Goal: Information Seeking & Learning: Compare options

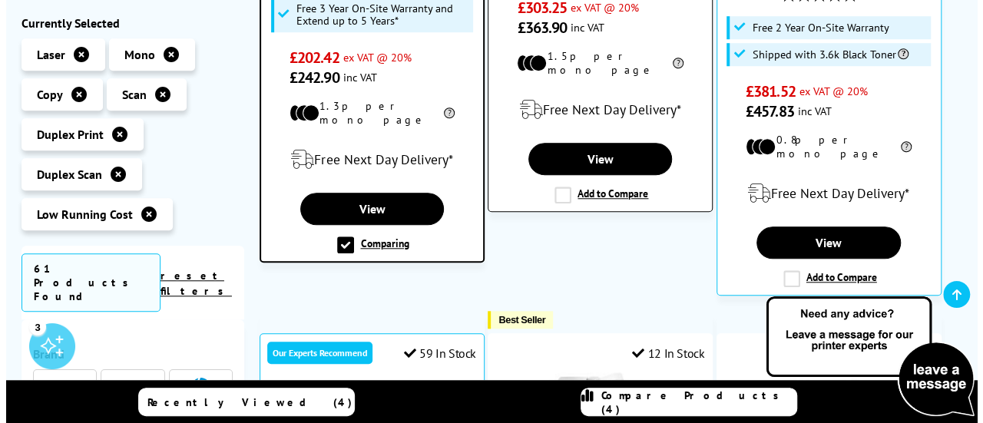
scroll to position [598, 0]
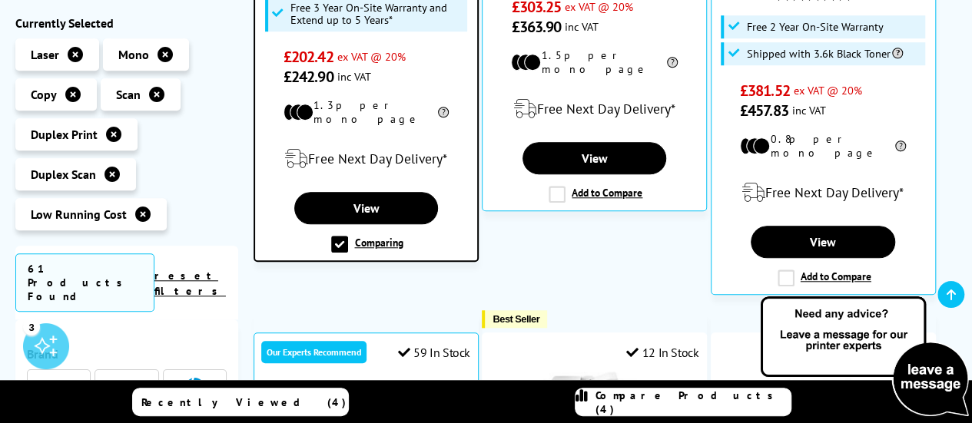
click at [676, 406] on span "Compare Products (4)" at bounding box center [692, 403] width 195 height 28
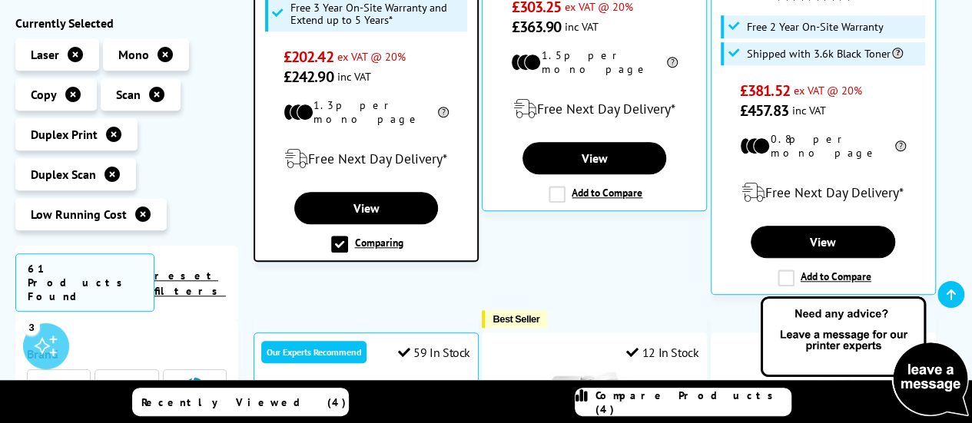
click at [671, 416] on link "Compare Products (4)" at bounding box center [683, 402] width 217 height 28
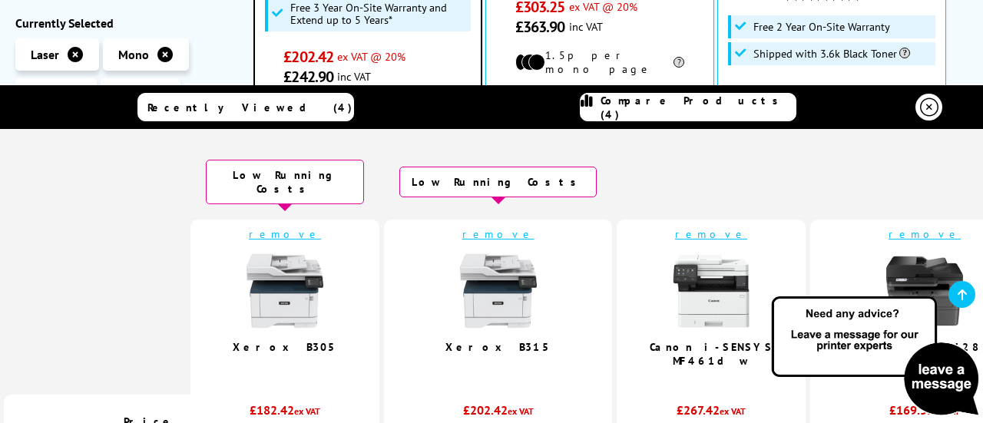
click at [651, 405] on div "£267.42 ex VAT" at bounding box center [711, 414] width 158 height 23
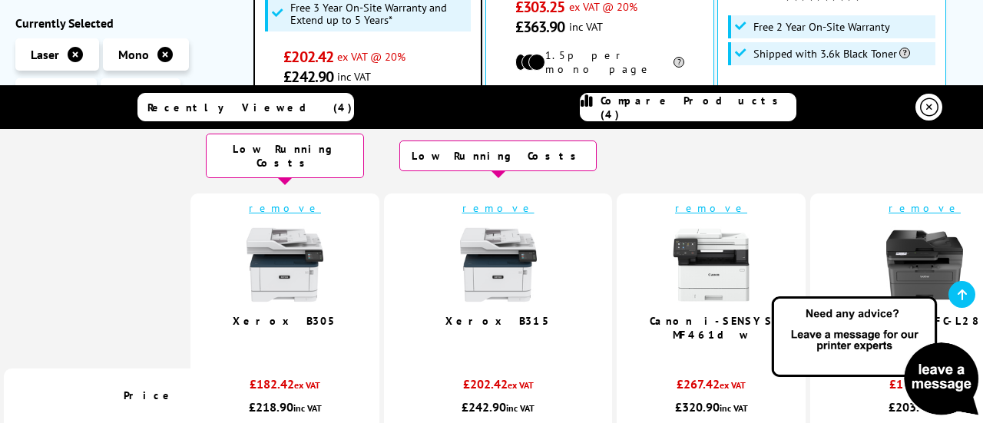
scroll to position [23, 0]
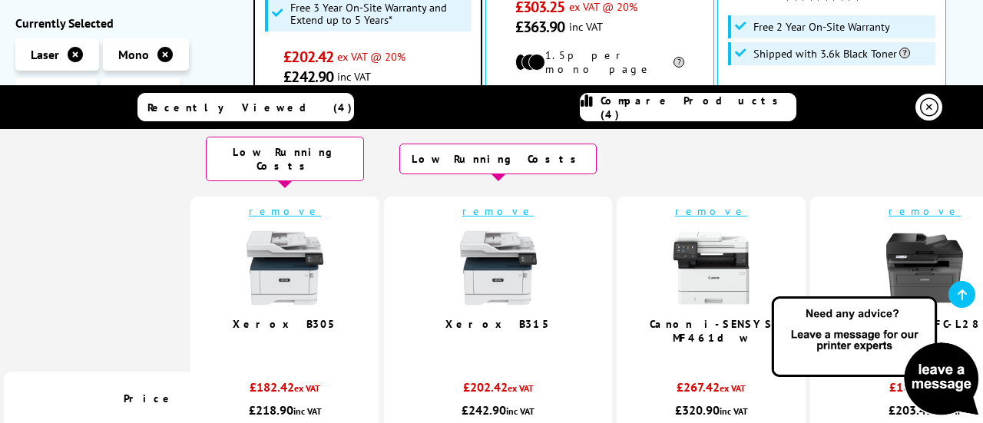
click at [313, 204] on link "remove" at bounding box center [285, 211] width 72 height 14
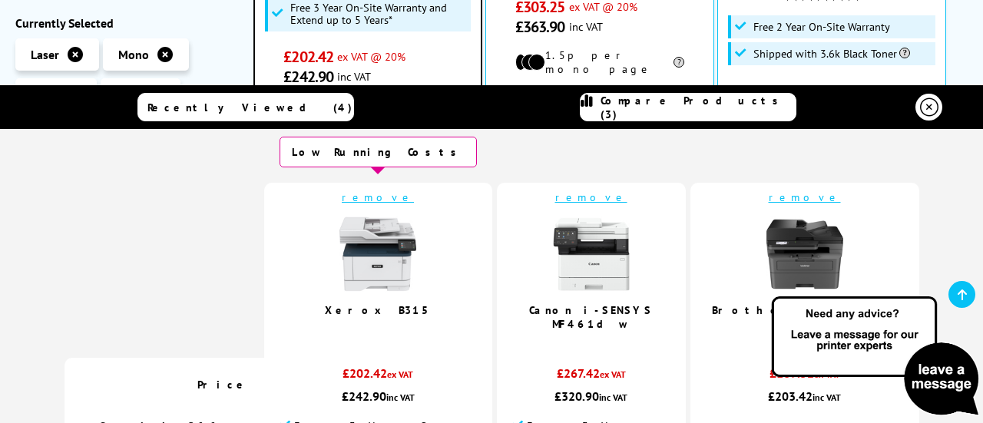
click at [396, 194] on link "remove" at bounding box center [378, 198] width 72 height 14
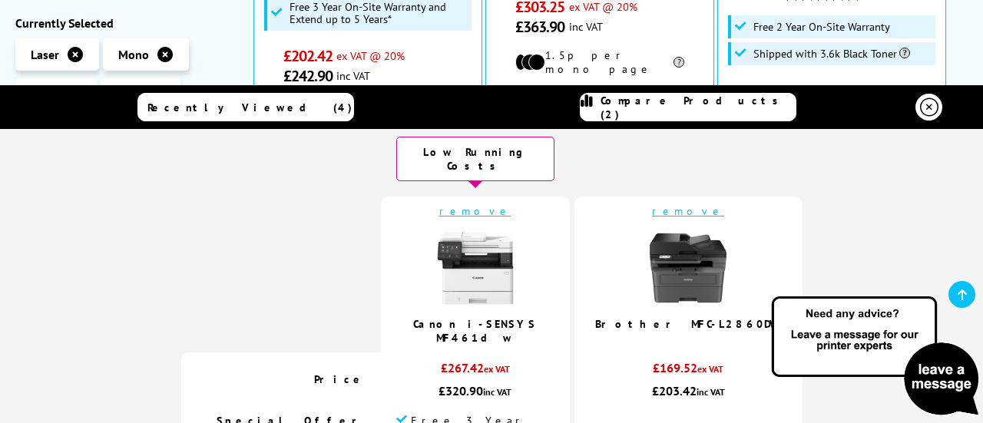
scroll to position [598, 0]
click at [501, 204] on link "remove" at bounding box center [475, 211] width 72 height 14
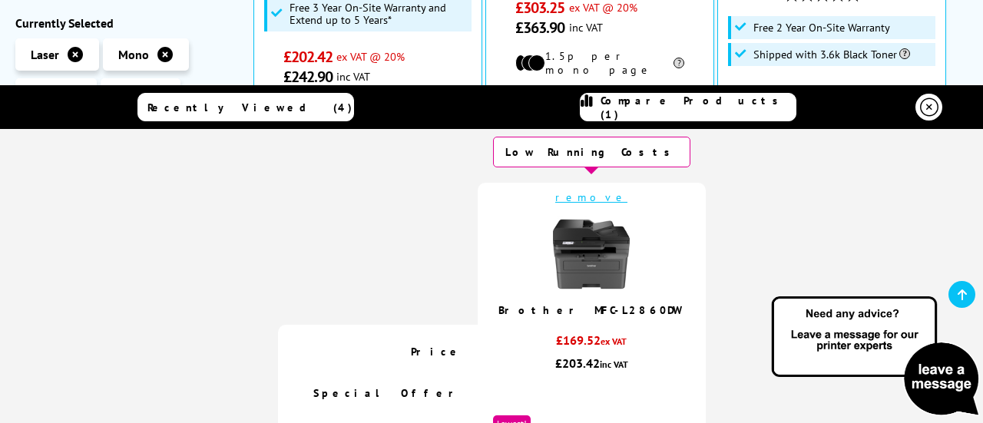
click at [585, 197] on link "remove" at bounding box center [591, 198] width 72 height 14
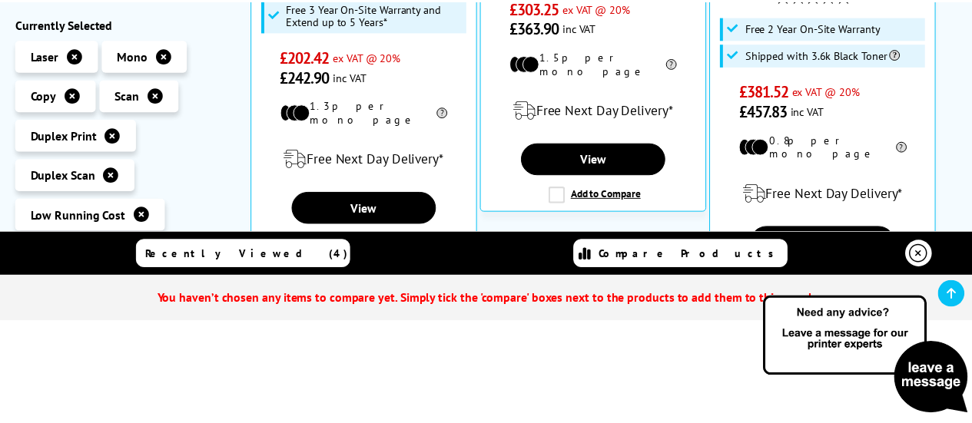
scroll to position [0, 0]
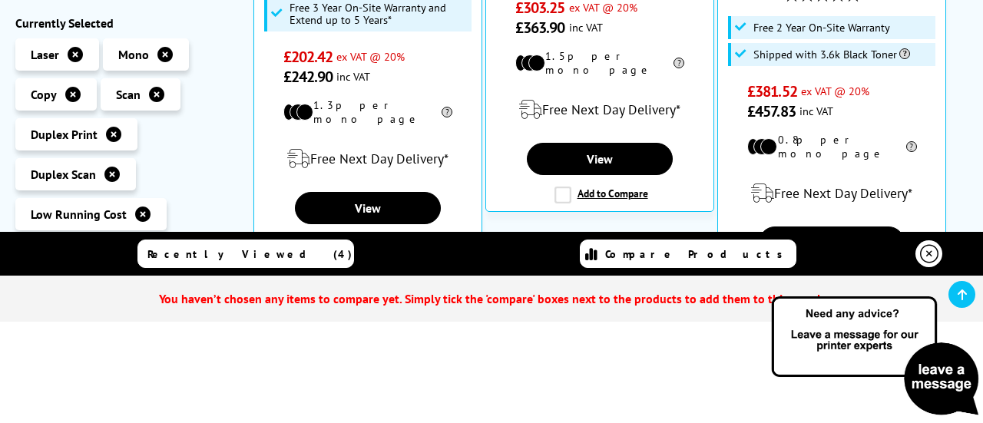
click at [952, 252] on div "Recently Viewed (4) Compare Products" at bounding box center [492, 254] width 922 height 44
click at [936, 259] on icon at bounding box center [929, 254] width 18 height 18
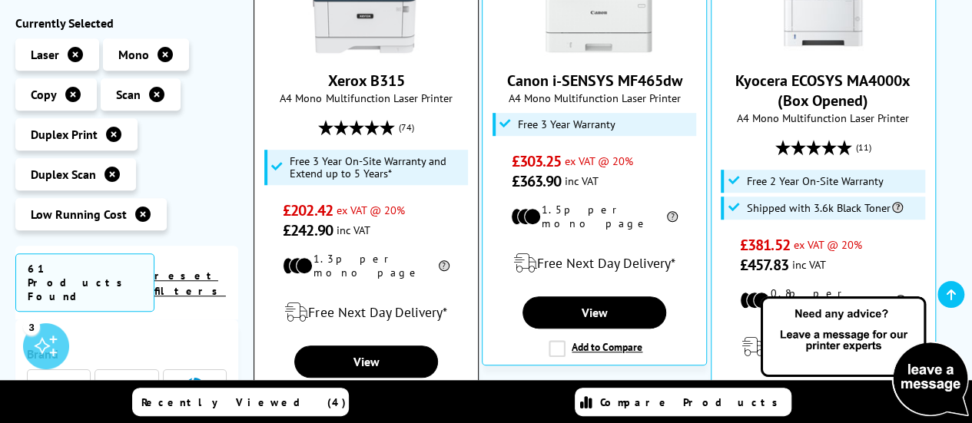
scroll to position [521, 0]
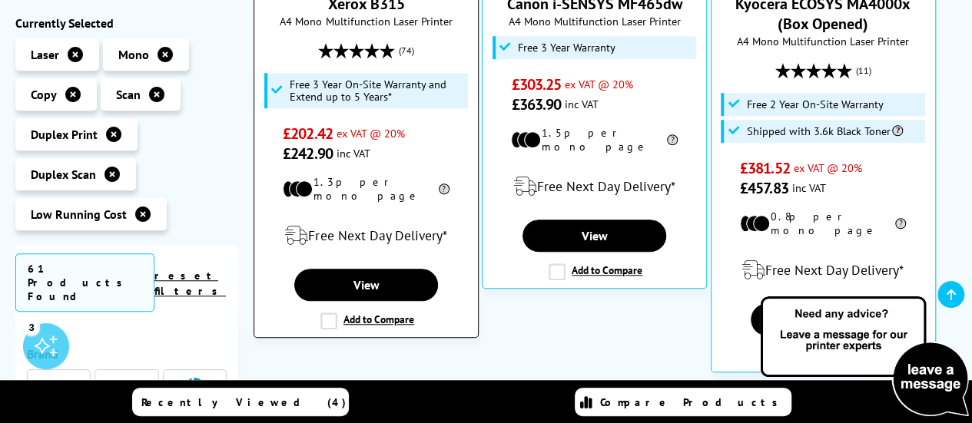
click at [380, 313] on label "Add to Compare" at bounding box center [367, 321] width 94 height 17
click at [0, 0] on input "Add to Compare" at bounding box center [0, 0] width 0 height 0
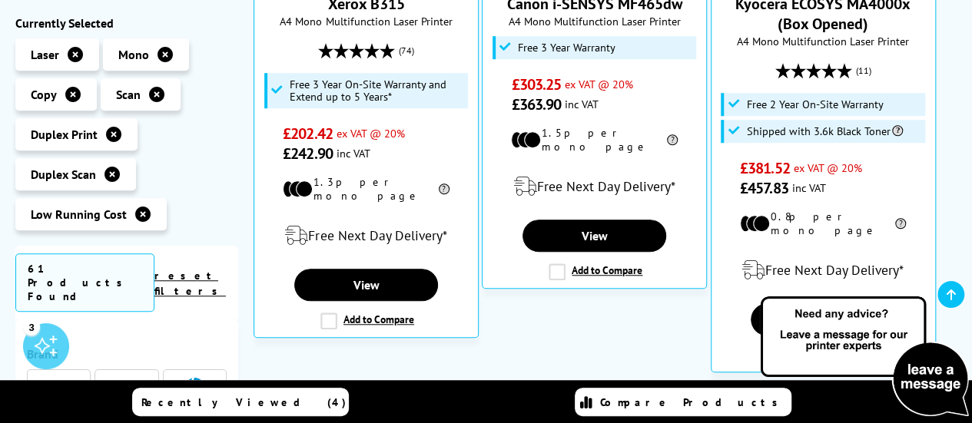
scroll to position [522, 0]
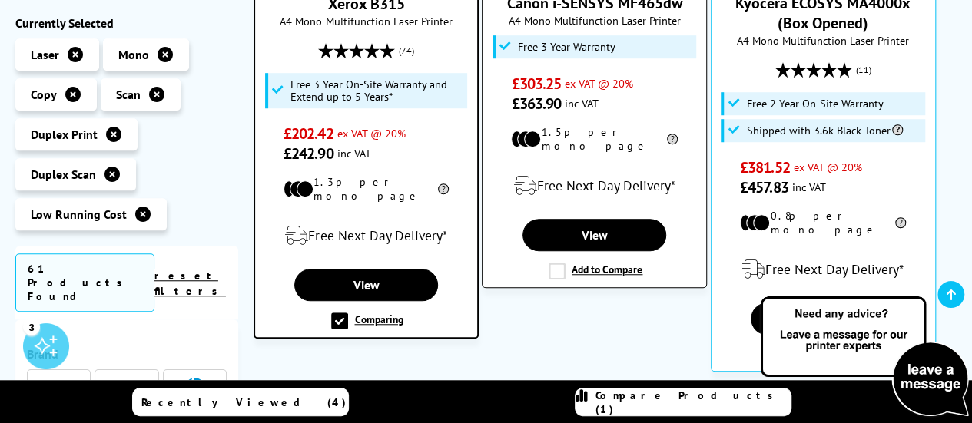
click at [608, 263] on label "Add to Compare" at bounding box center [595, 271] width 94 height 17
click at [0, 0] on input "Add to Compare" at bounding box center [0, 0] width 0 height 0
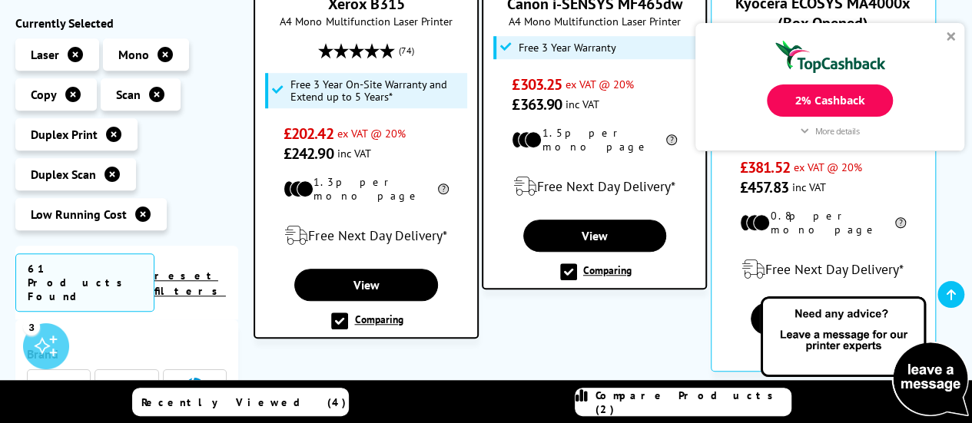
click at [681, 399] on span "Compare Products (2)" at bounding box center [692, 403] width 195 height 28
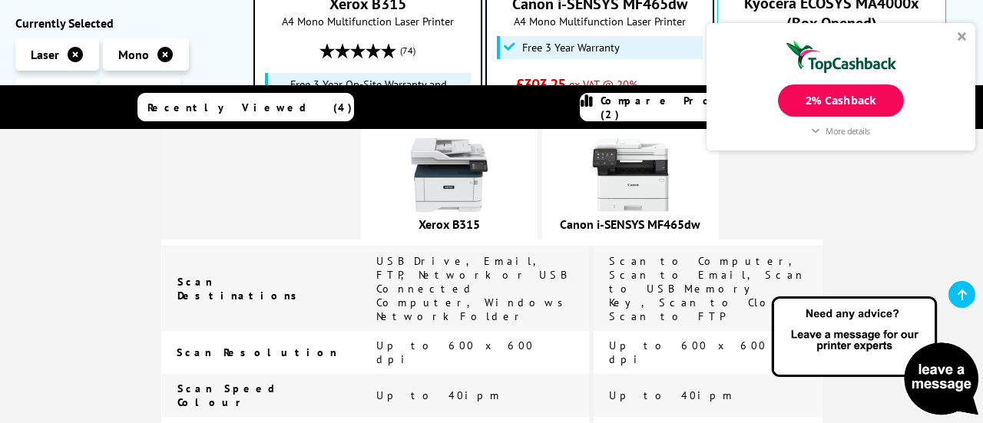
scroll to position [910, 0]
drag, startPoint x: 506, startPoint y: 290, endPoint x: 419, endPoint y: 254, distance: 94.4
drag, startPoint x: 533, startPoint y: 222, endPoint x: 455, endPoint y: 236, distance: 79.6
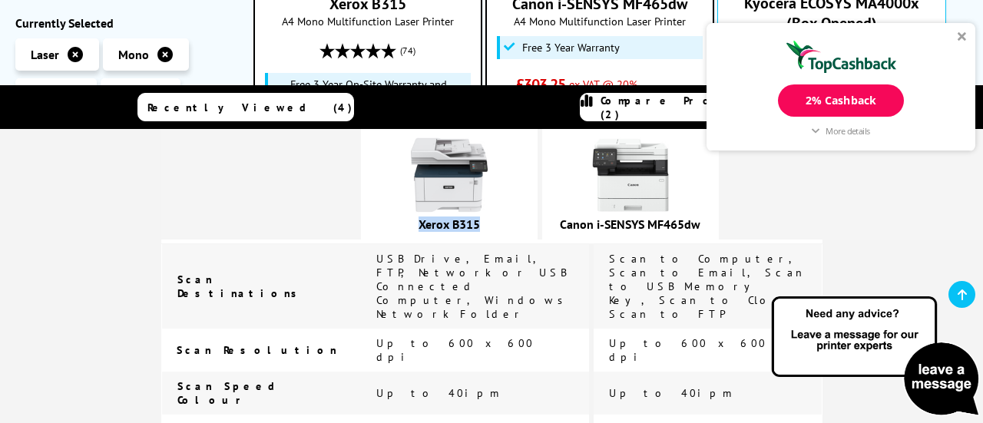
click at [455, 236] on div "Xerox B315" at bounding box center [449, 184] width 177 height 111
copy link "Xerox B315"
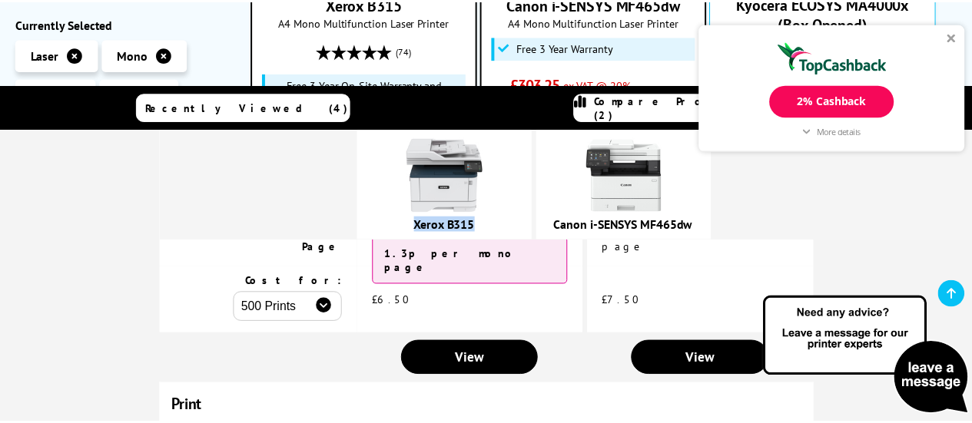
scroll to position [142, 0]
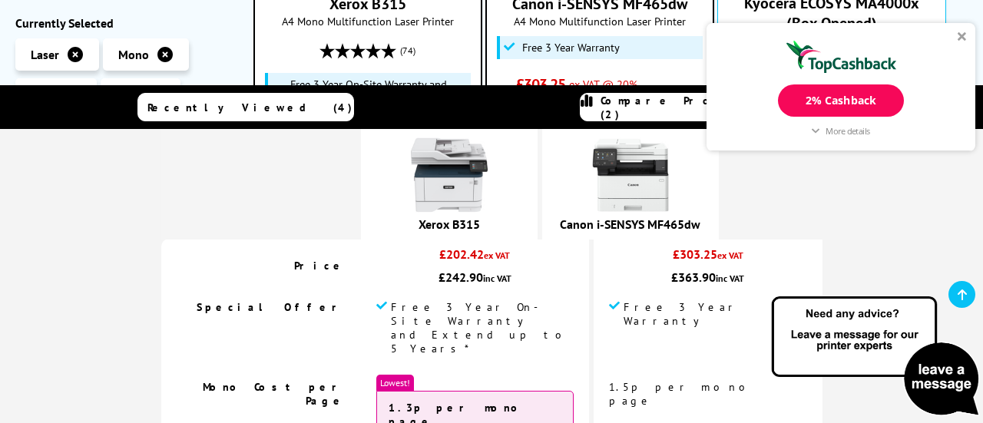
click at [964, 44] on div "2% Cashback More details Printerland.co.uk Cashback Online Purchase 2% Exclusio…" at bounding box center [841, 87] width 269 height 128
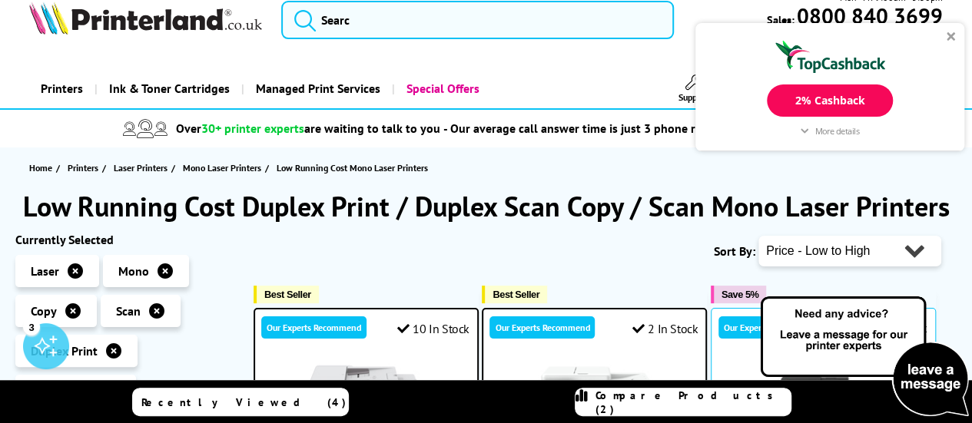
scroll to position [0, 0]
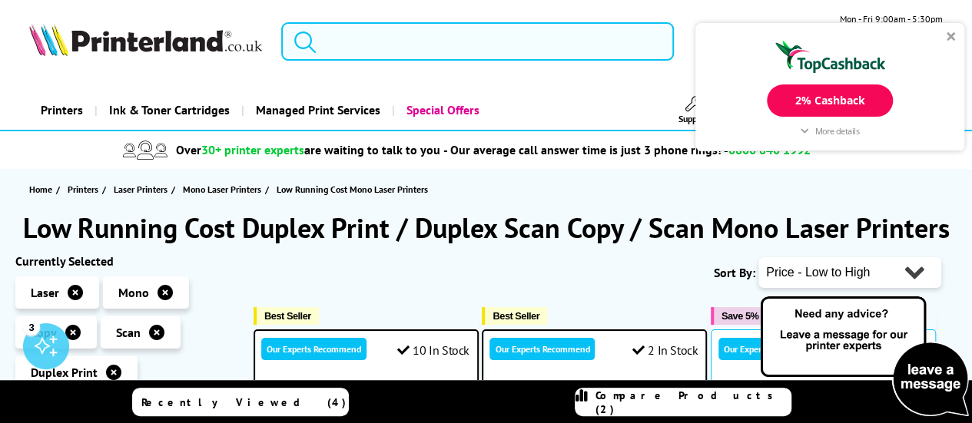
click at [449, 46] on input "search" at bounding box center [477, 41] width 393 height 38
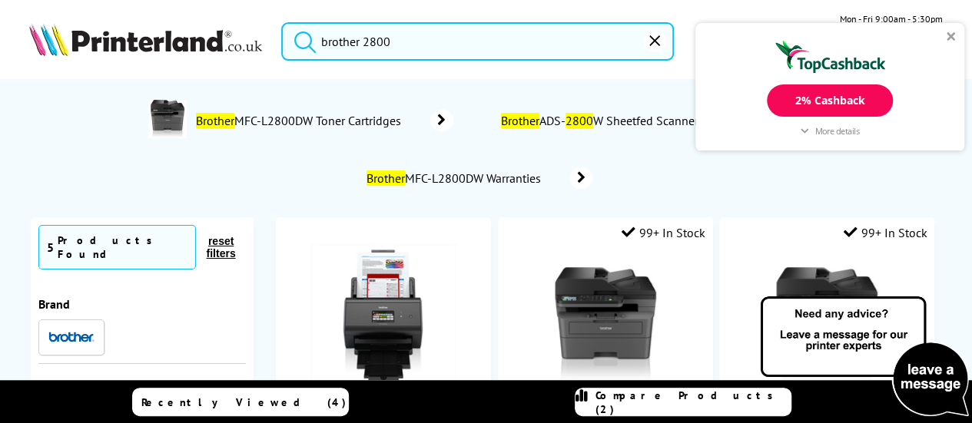
click at [282, 22] on button "submit" at bounding box center [301, 39] width 38 height 34
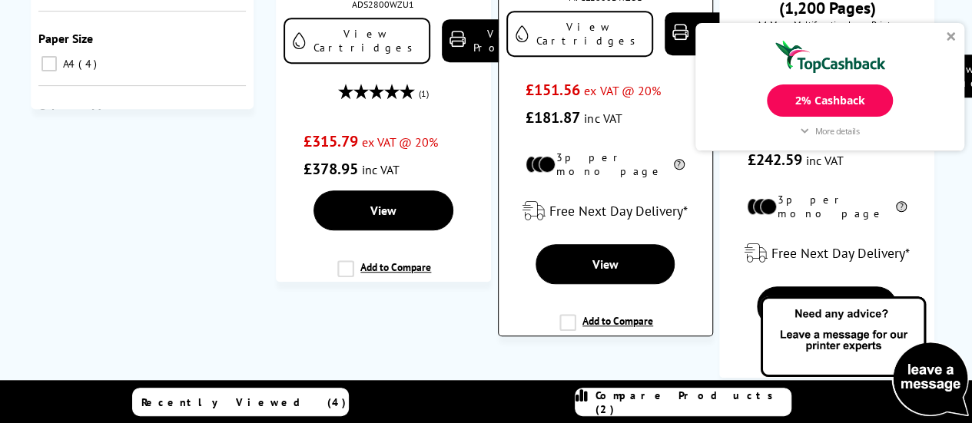
scroll to position [461, 0]
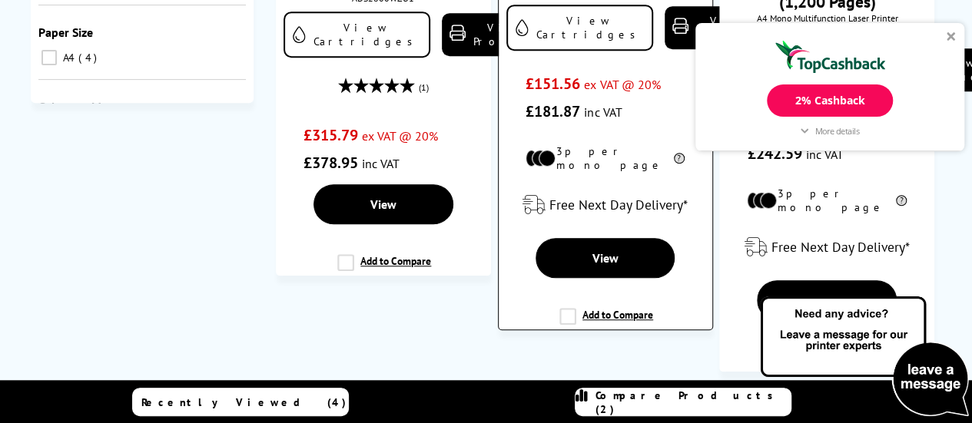
click at [614, 308] on label "Add to Compare" at bounding box center [606, 322] width 94 height 29
click at [0, 0] on input "Add to Compare" at bounding box center [0, 0] width 0 height 0
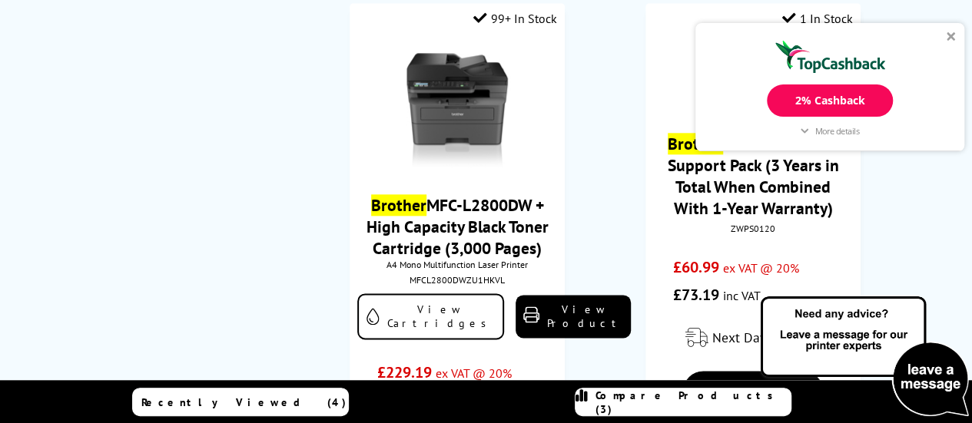
click at [639, 394] on link "Compare Products (3)" at bounding box center [683, 402] width 217 height 28
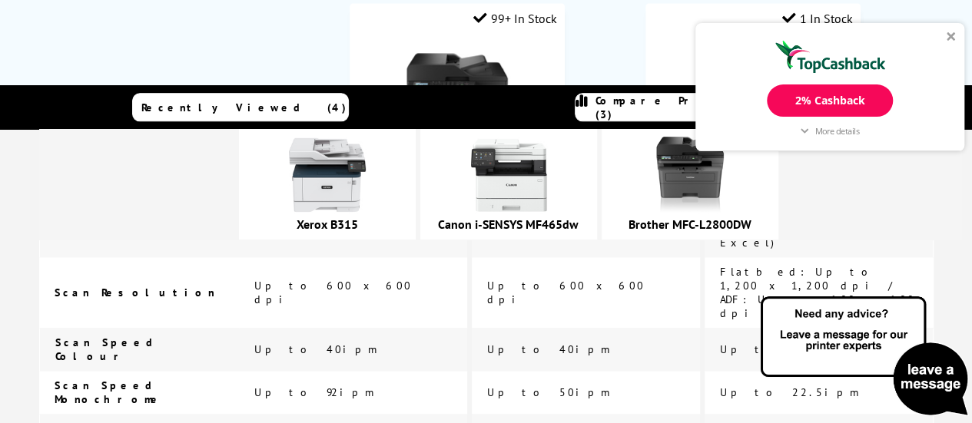
scroll to position [999, 0]
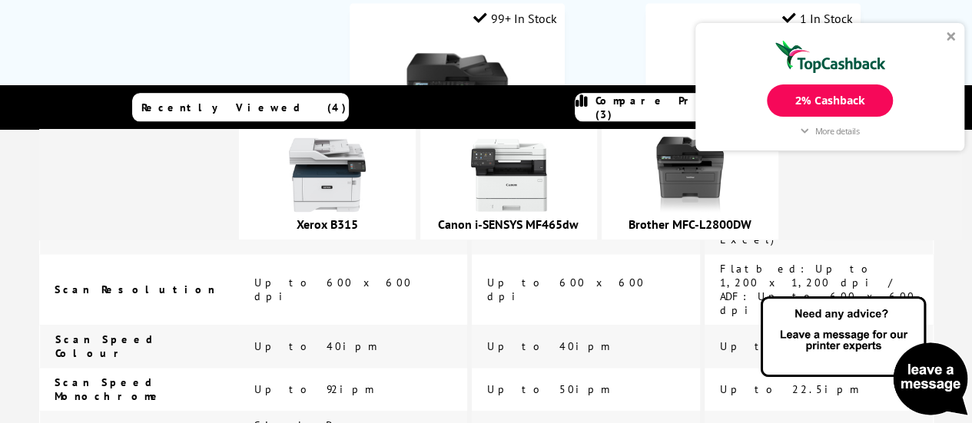
click at [951, 30] on div "2% Cashback More details Printerland.co.uk Cashback Online Purchase 2% Exclusio…" at bounding box center [829, 87] width 269 height 128
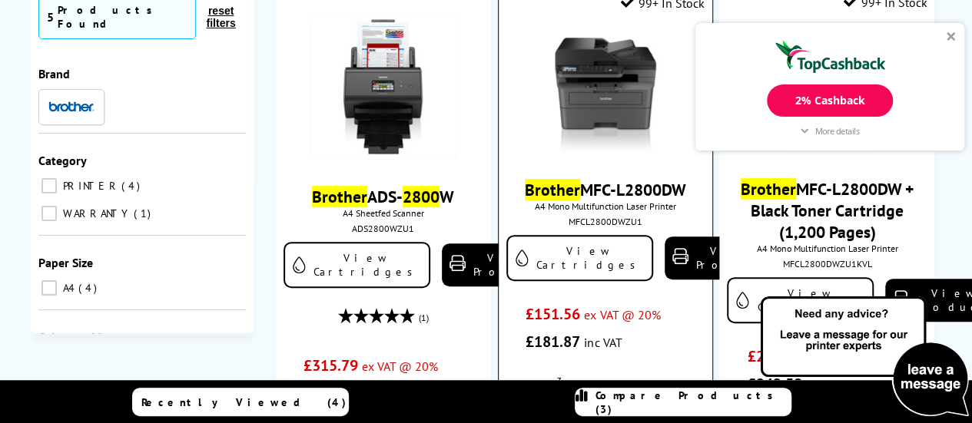
scroll to position [0, 0]
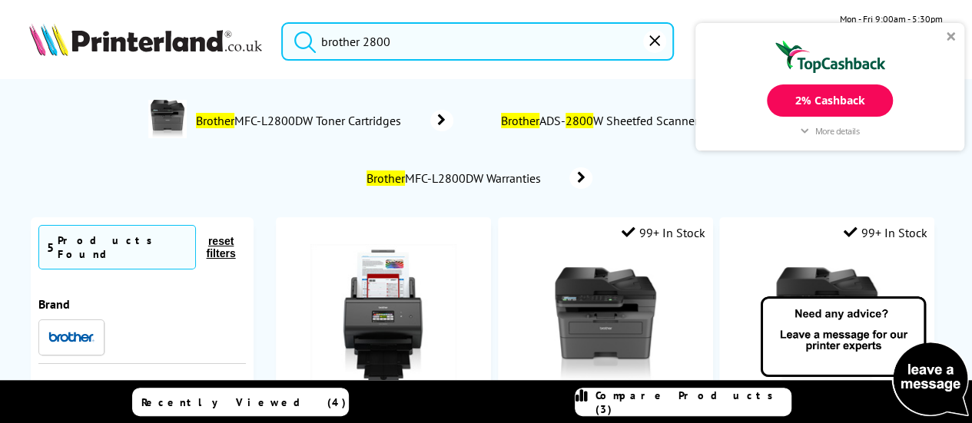
drag, startPoint x: 375, startPoint y: 38, endPoint x: 382, endPoint y: 43, distance: 8.8
click at [382, 43] on input "brother 2800" at bounding box center [477, 41] width 393 height 38
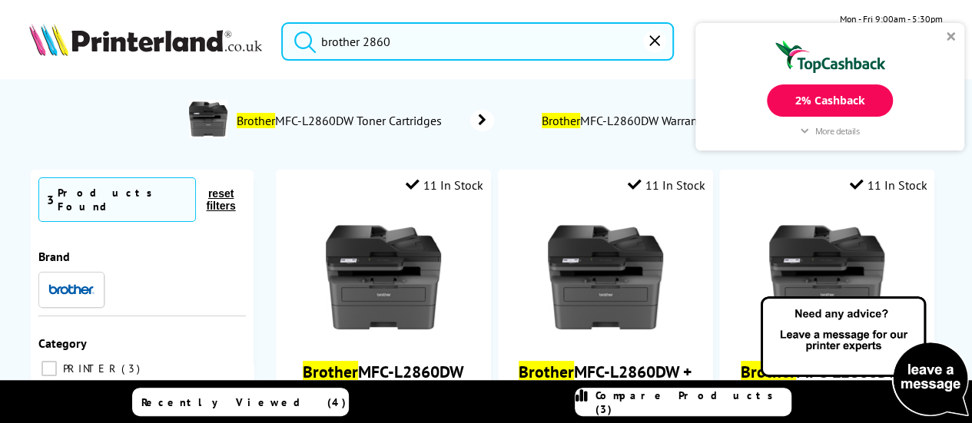
type input "brother 2860"
click at [282, 22] on button "submit" at bounding box center [301, 39] width 38 height 34
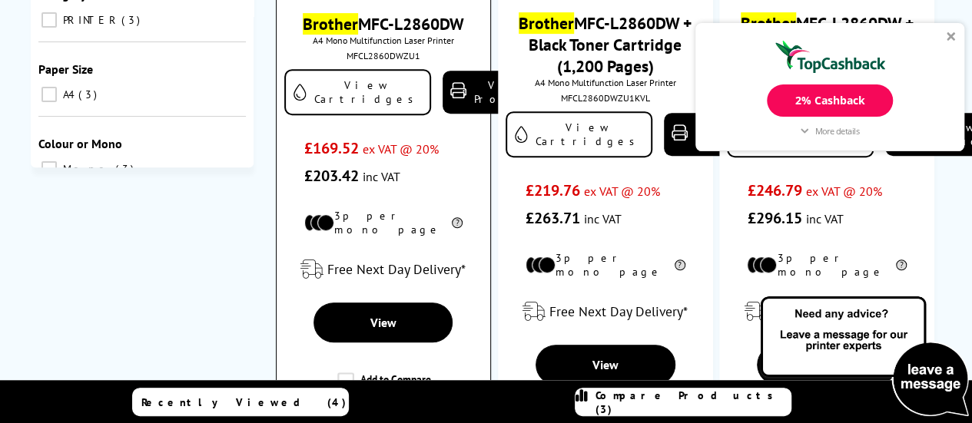
scroll to position [384, 0]
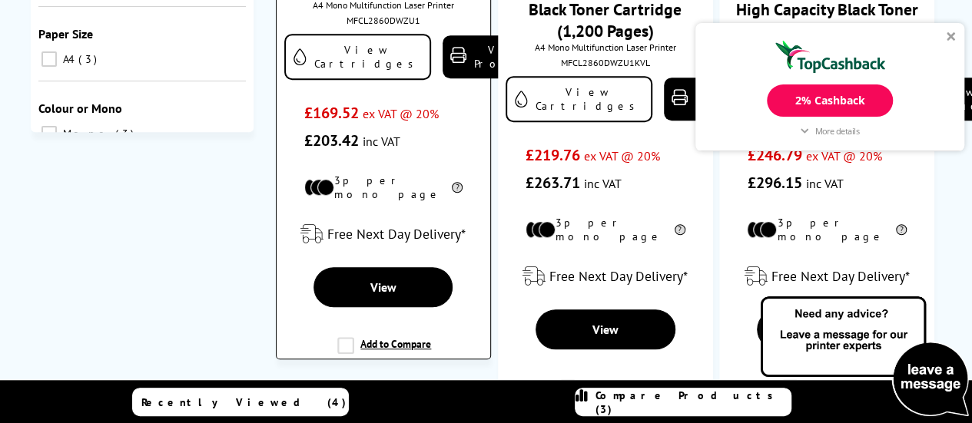
click at [400, 337] on label "Add to Compare" at bounding box center [384, 351] width 94 height 29
click at [0, 0] on input "Add to Compare" at bounding box center [0, 0] width 0 height 0
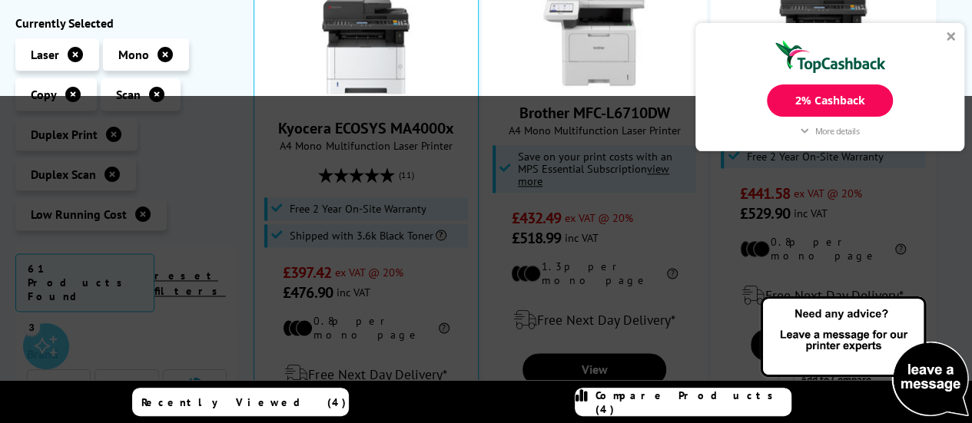
scroll to position [1228, 0]
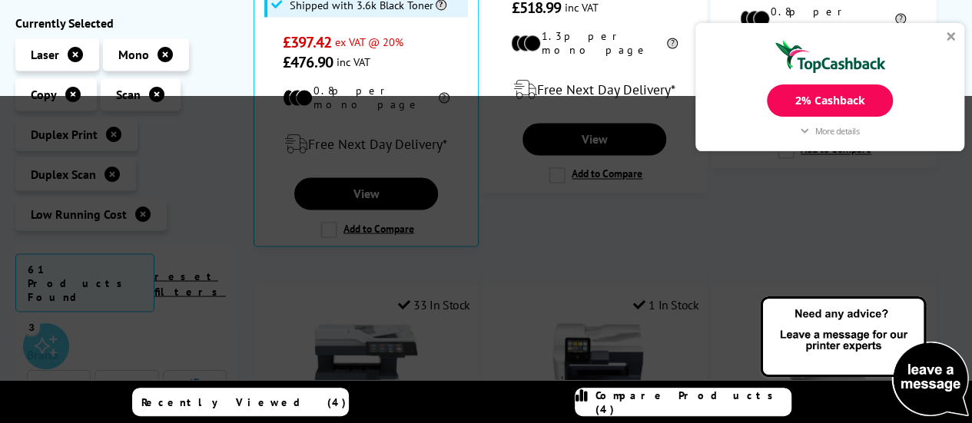
click at [588, 403] on icon at bounding box center [581, 403] width 12 height 28
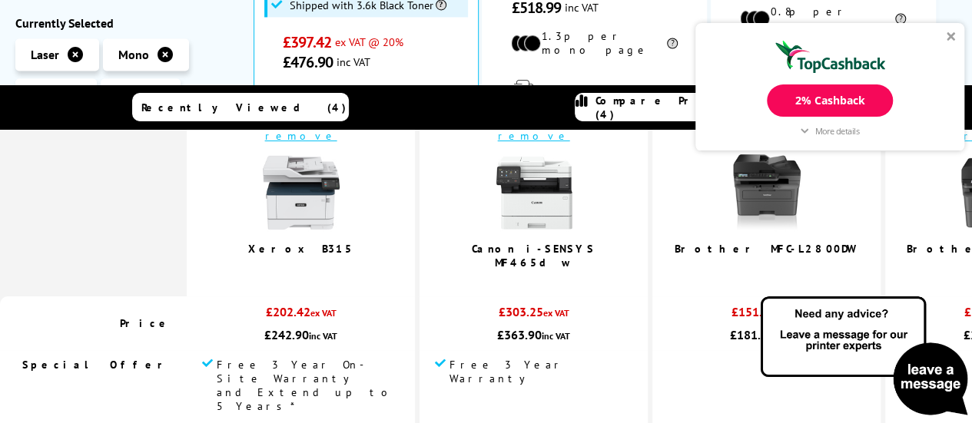
scroll to position [84, 0]
click at [472, 253] on link "Canon i-SENSYS MF465dw" at bounding box center [534, 257] width 124 height 28
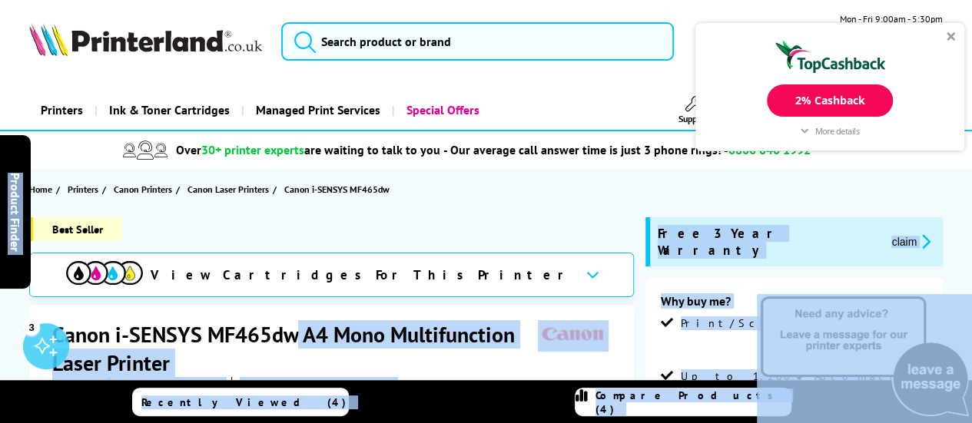
drag, startPoint x: 295, startPoint y: 333, endPoint x: 56, endPoint y: 323, distance: 239.1
copy body "L0 Ipsu Dolorsitametc Adipi Elitsed 0699D414 | Eiusm/Temp/Inci/Utl Etdolo ma al…"
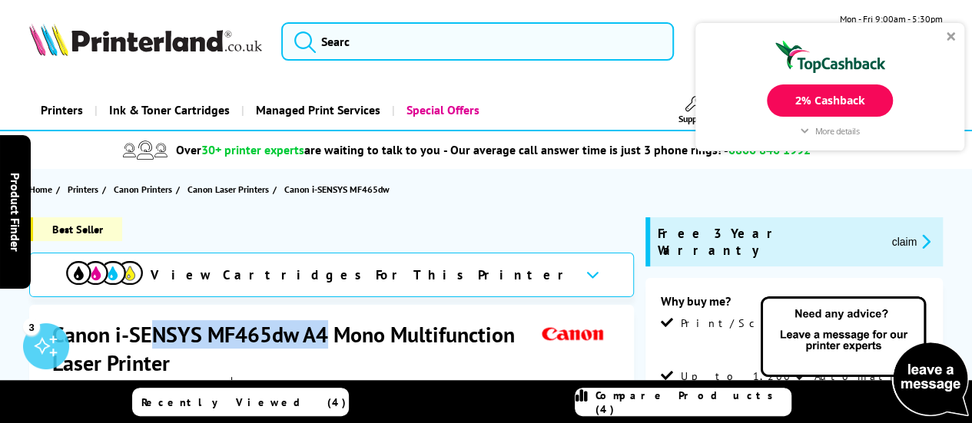
drag, startPoint x: 326, startPoint y: 328, endPoint x: 159, endPoint y: 317, distance: 167.8
click at [175, 320] on h1 "Canon i-SENSYS MF465dw A4 Mono Multifunction Laser Printer" at bounding box center [295, 348] width 486 height 57
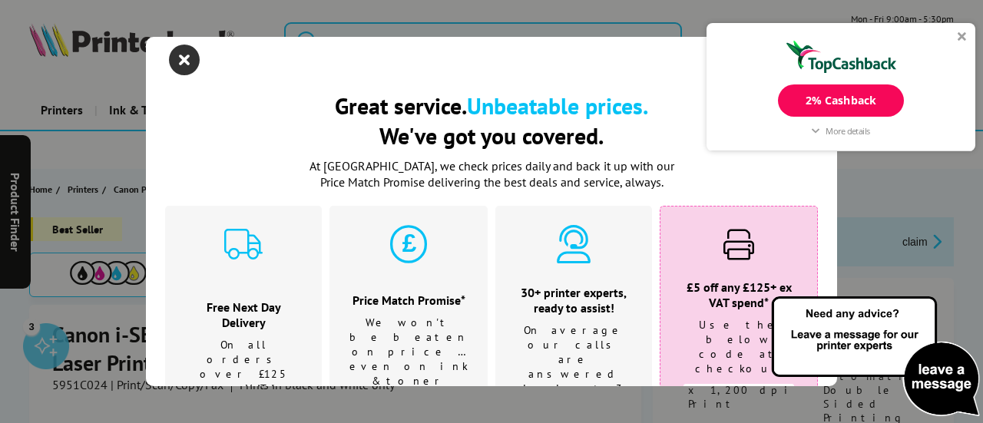
click at [174, 60] on icon "close modal" at bounding box center [184, 60] width 31 height 31
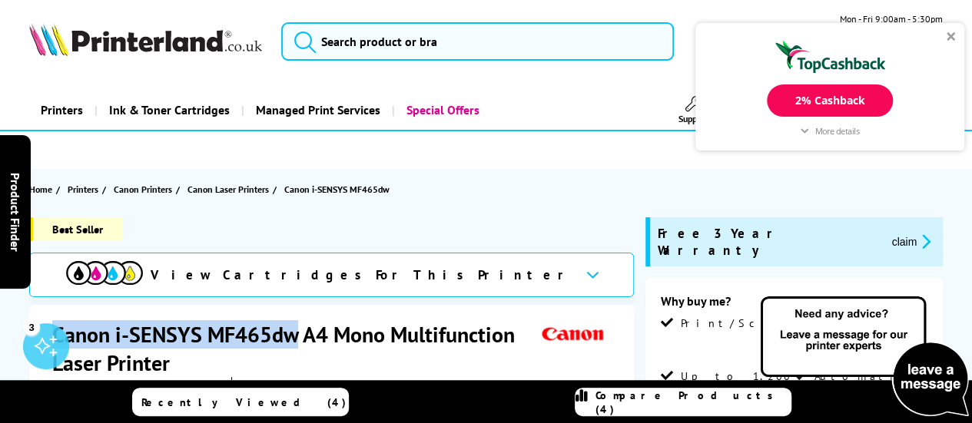
drag, startPoint x: 295, startPoint y: 333, endPoint x: 57, endPoint y: 309, distance: 239.4
copy h1 "Canon i-SENSYS MF465dw"
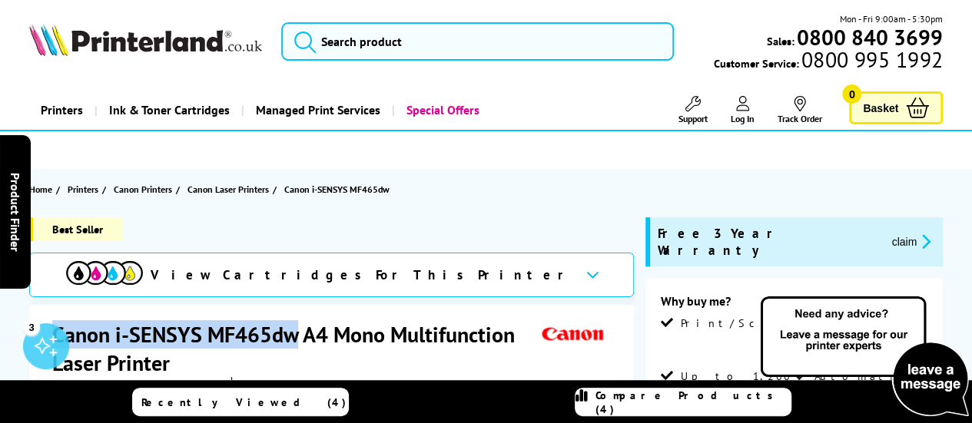
copy h1 "Canon i-SENSYS MF465dw"
